Goal: Check status

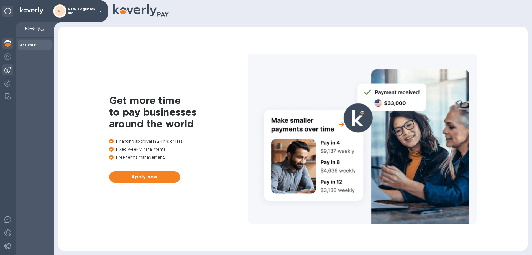
click at [5, 68] on img at bounding box center [7, 69] width 7 height 7
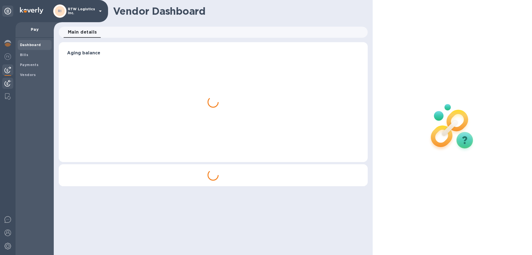
click at [6, 80] on img at bounding box center [7, 83] width 7 height 7
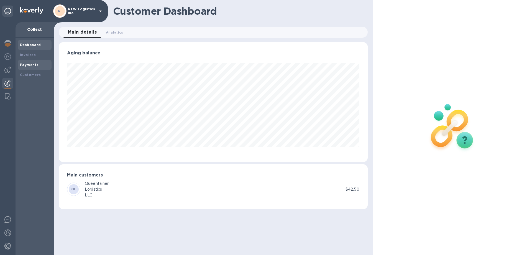
click at [31, 66] on b "Payments" at bounding box center [29, 65] width 19 height 4
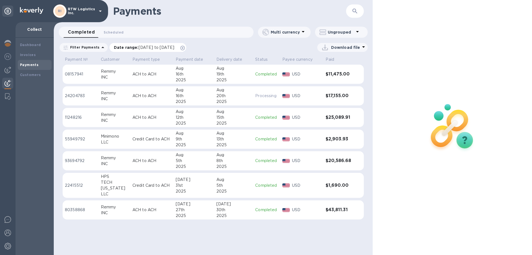
click at [185, 50] on icon at bounding box center [182, 48] width 4 height 4
